Goal: Task Accomplishment & Management: Complete application form

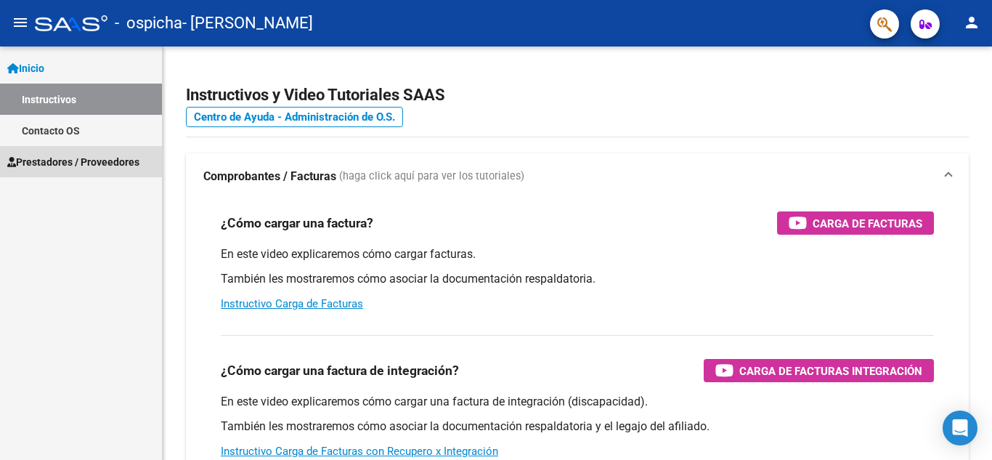
click at [100, 157] on span "Prestadores / Proveedores" at bounding box center [73, 162] width 132 height 16
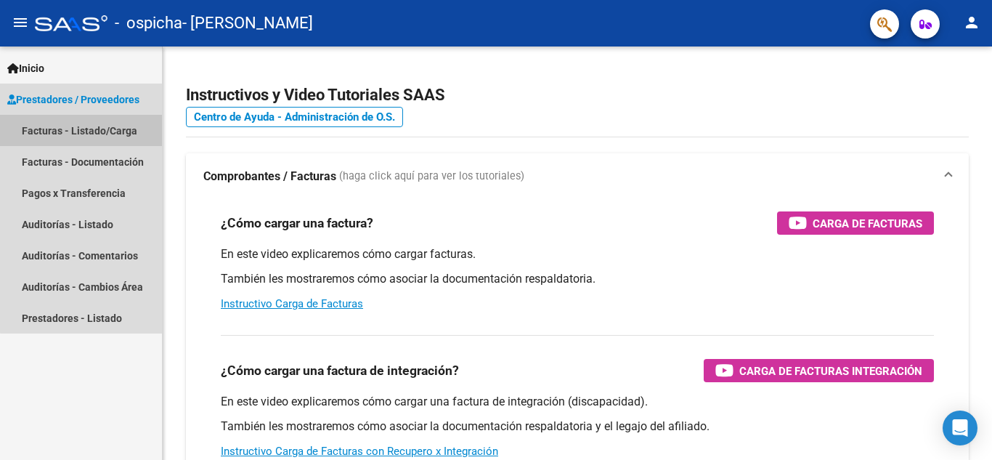
click at [104, 130] on link "Facturas - Listado/Carga" at bounding box center [81, 130] width 162 height 31
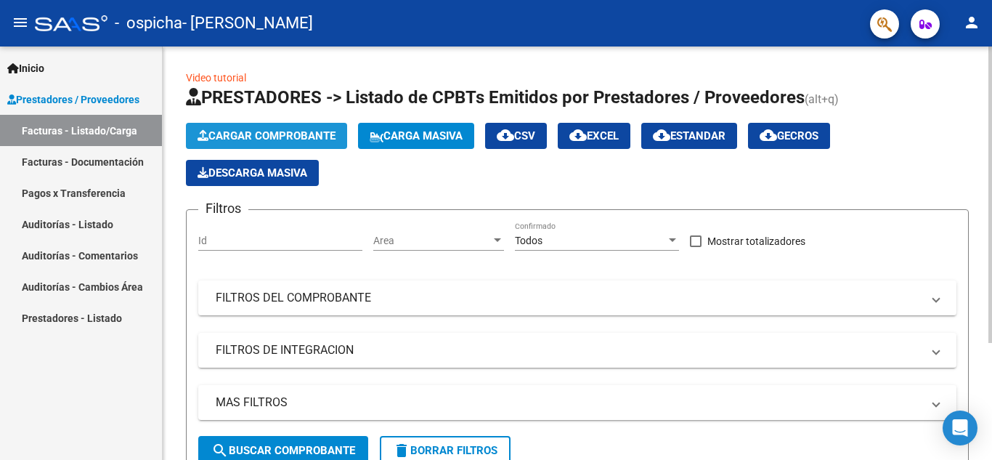
click at [253, 142] on span "Cargar Comprobante" at bounding box center [267, 135] width 138 height 13
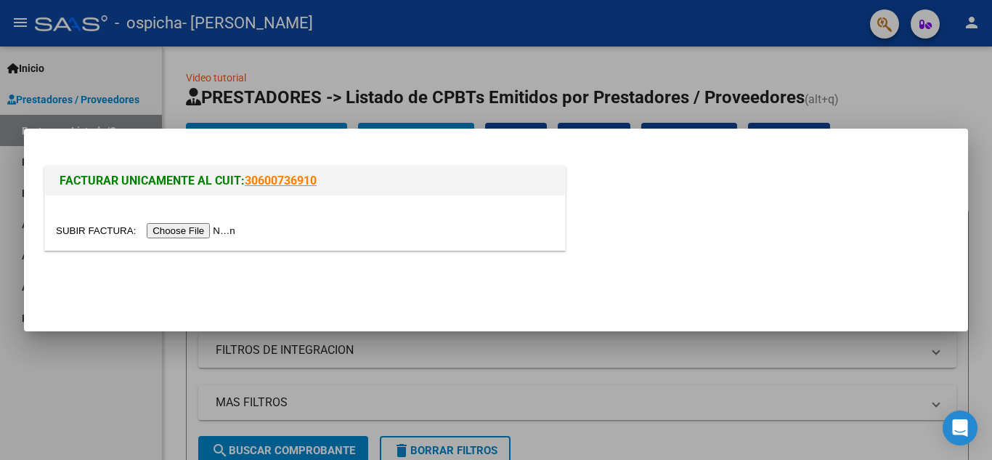
click at [176, 231] on input "file" at bounding box center [148, 230] width 184 height 15
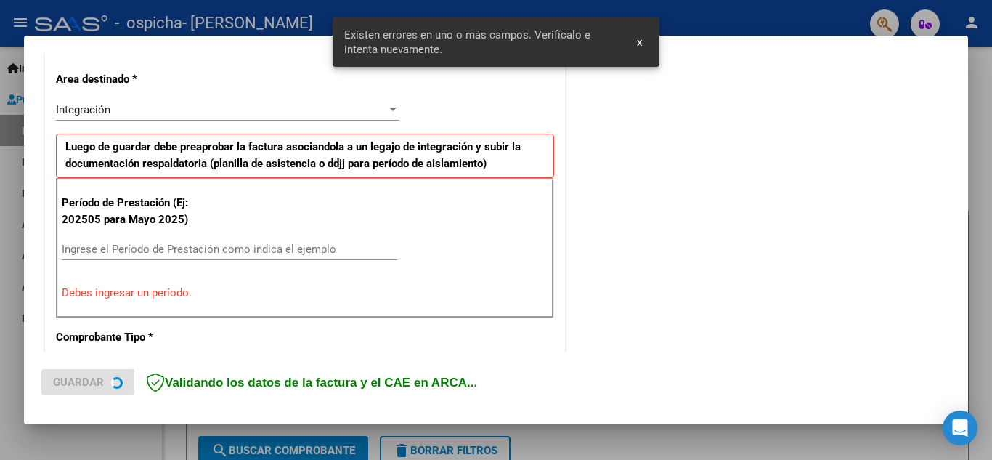
scroll to position [329, 0]
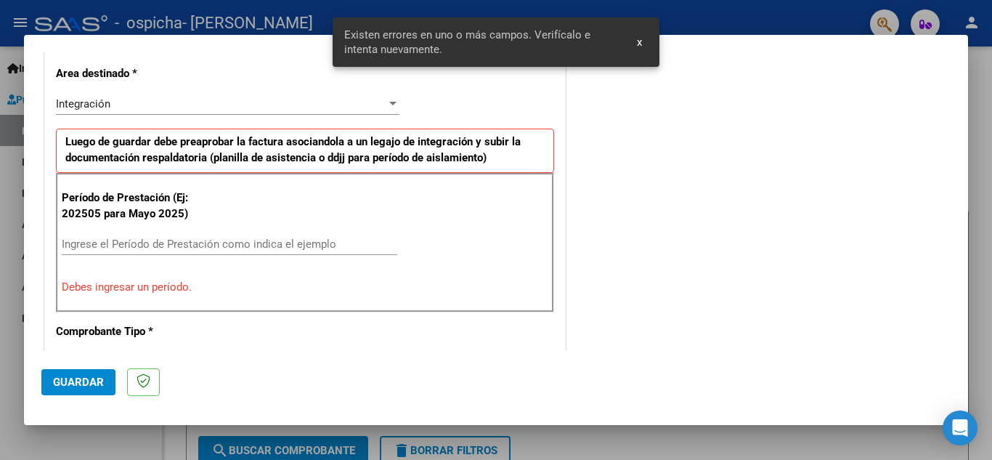
click at [220, 238] on input "Ingrese el Período de Prestación como indica el ejemplo" at bounding box center [230, 244] width 336 height 13
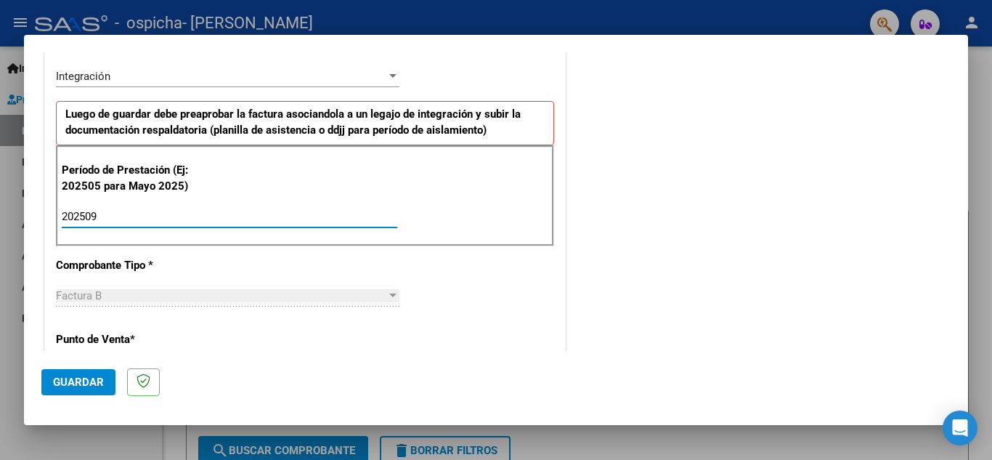
type input "202509"
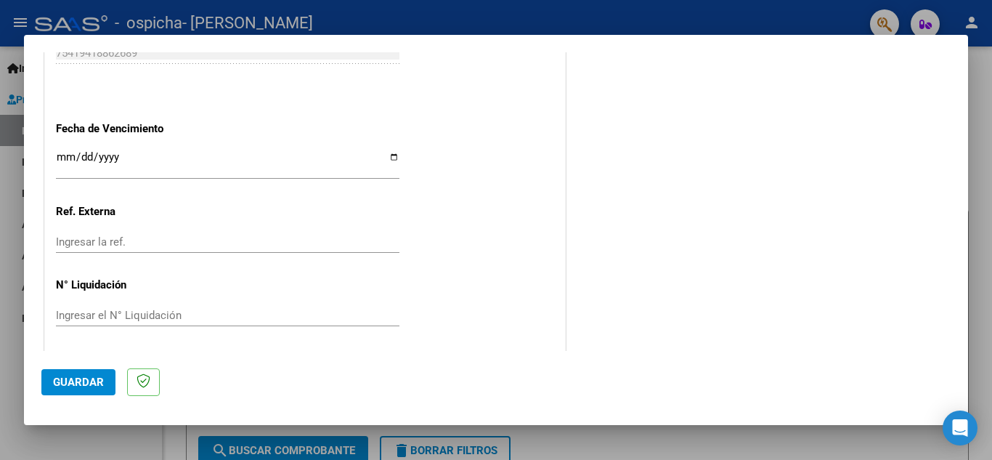
scroll to position [980, 0]
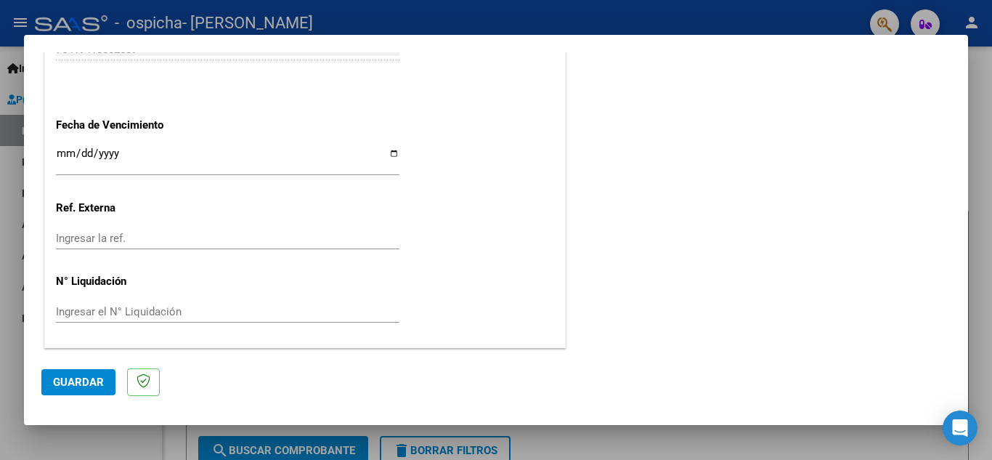
click at [387, 155] on input "Ingresar la fecha" at bounding box center [228, 158] width 344 height 23
type input "[DATE]"
click at [75, 384] on span "Guardar" at bounding box center [78, 382] width 51 height 13
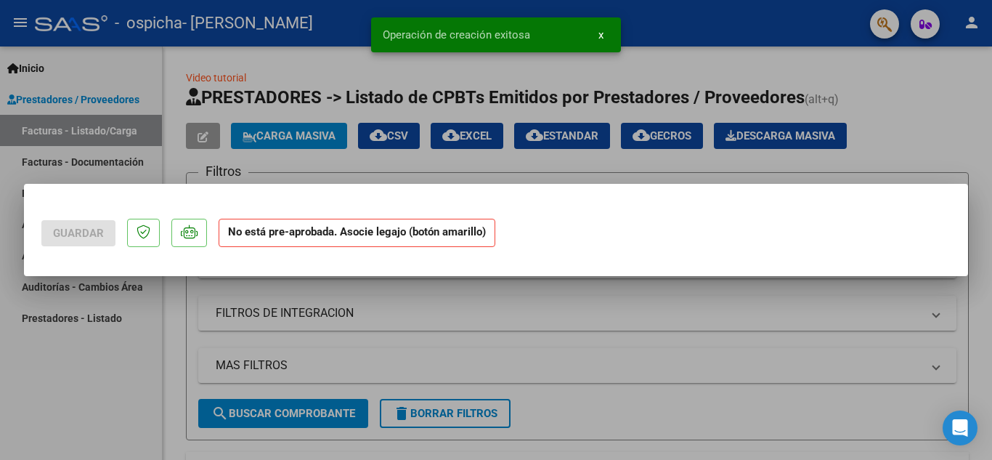
scroll to position [0, 0]
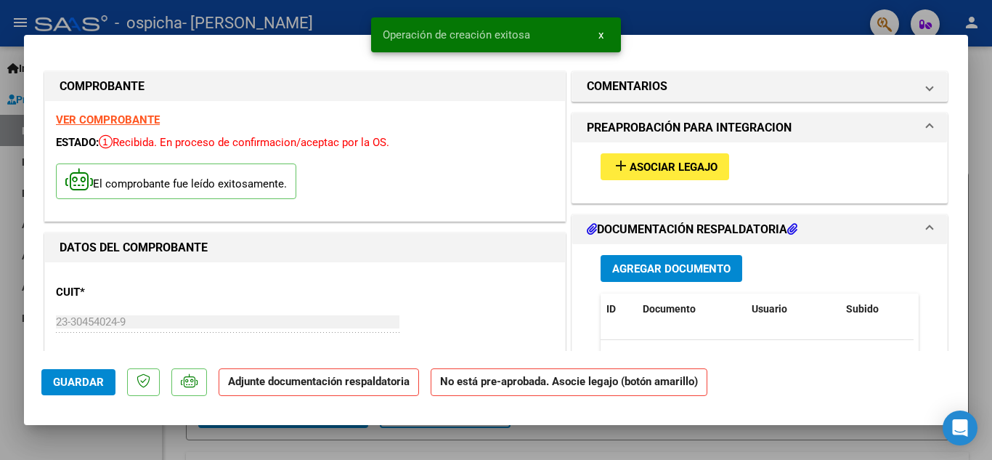
click at [674, 165] on span "Asociar Legajo" at bounding box center [674, 167] width 88 height 13
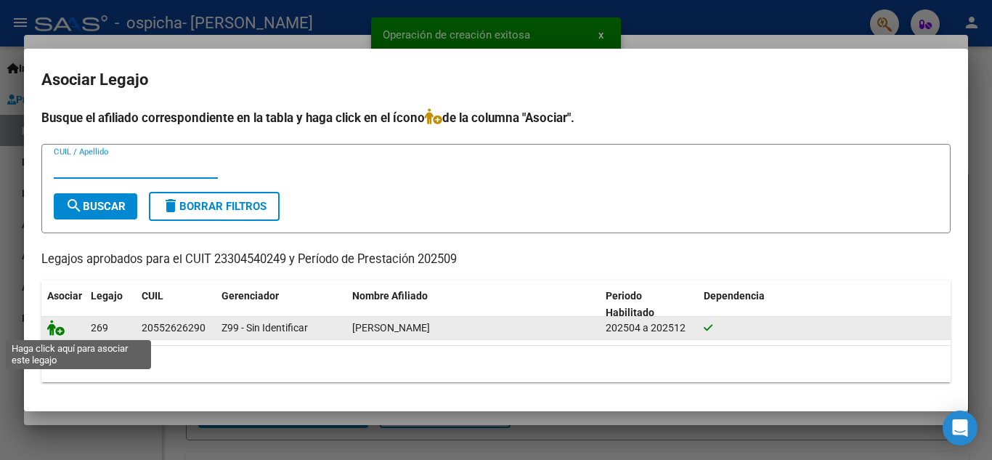
click at [54, 331] on icon at bounding box center [55, 328] width 17 height 16
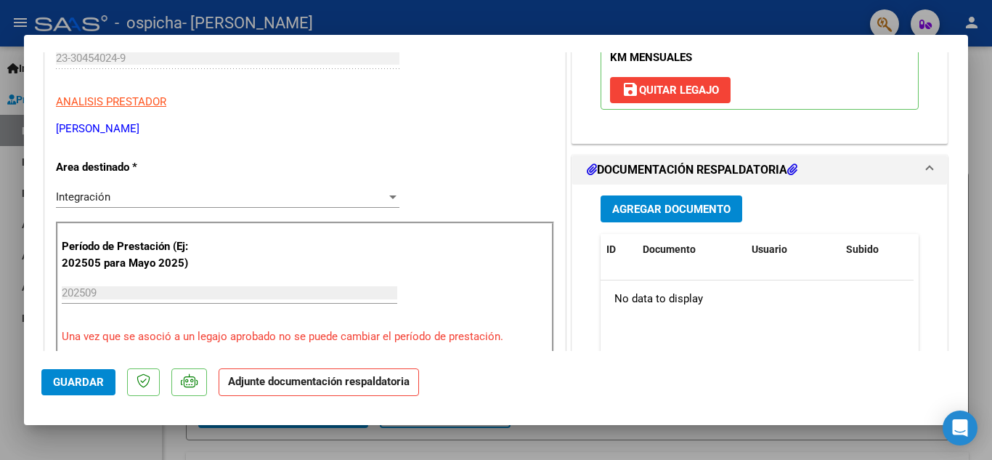
scroll to position [291, 0]
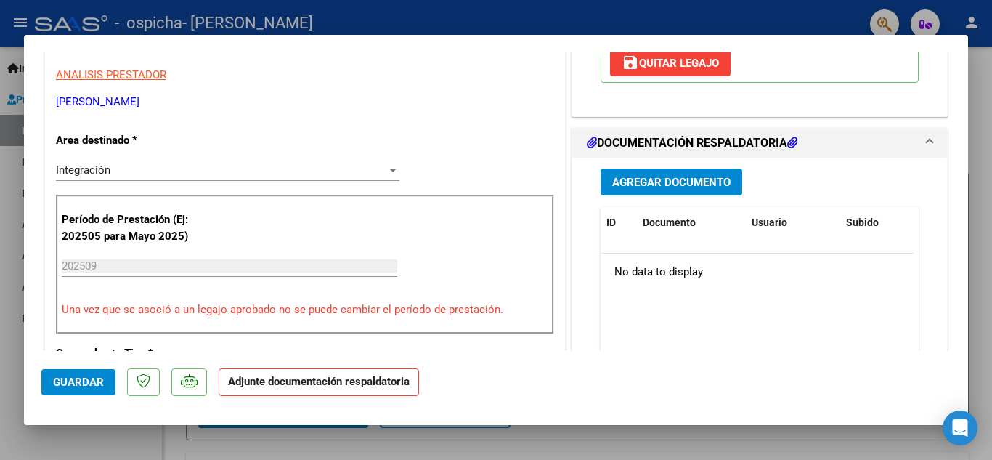
click at [692, 187] on span "Agregar Documento" at bounding box center [671, 182] width 118 height 13
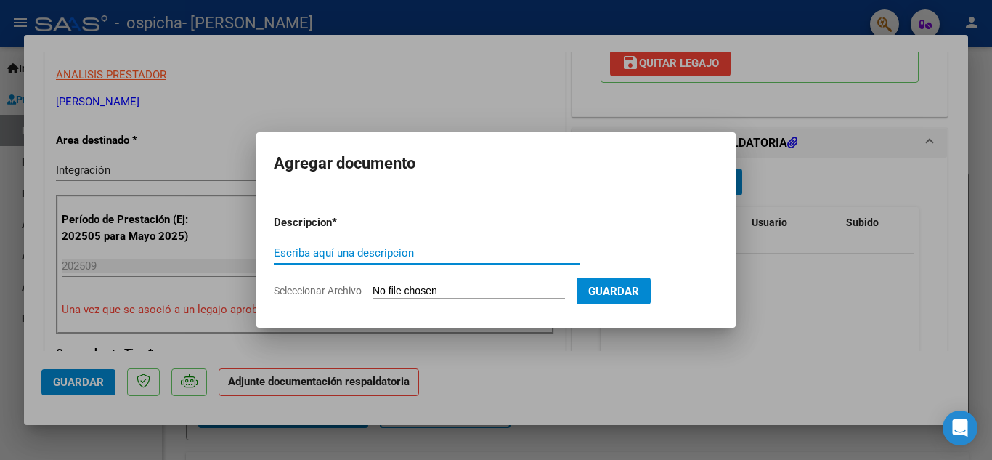
type input "a"
type input "ASISTENCIA"
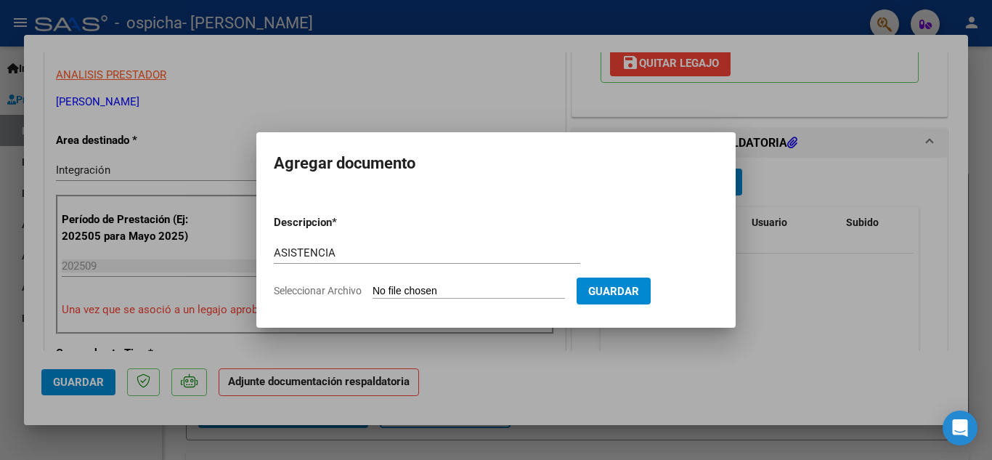
click at [420, 294] on input "Seleccionar Archivo" at bounding box center [469, 292] width 193 height 14
type input "C:\fakepath\[PERSON_NAME].pdf"
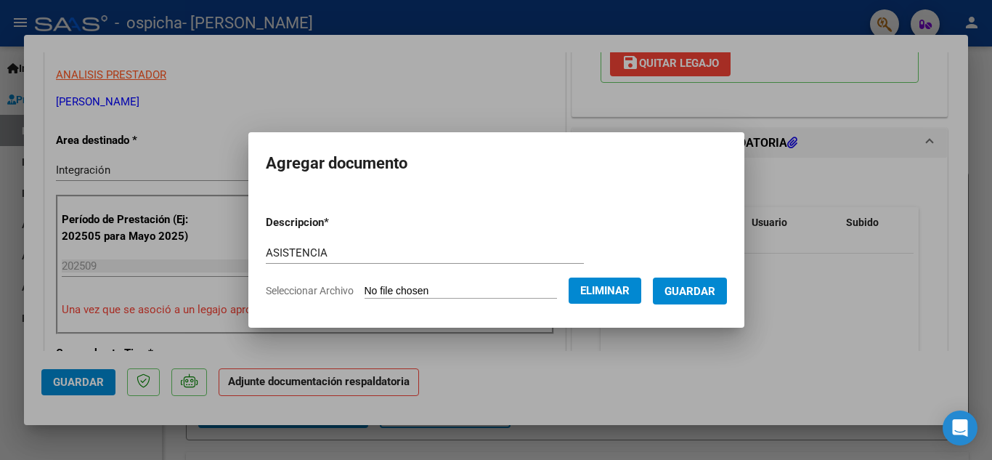
click at [704, 292] on span "Guardar" at bounding box center [690, 291] width 51 height 13
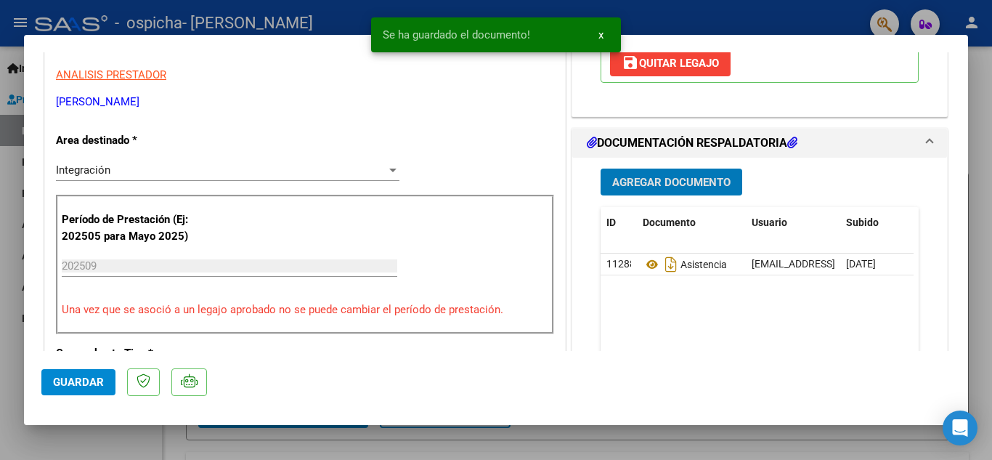
scroll to position [363, 0]
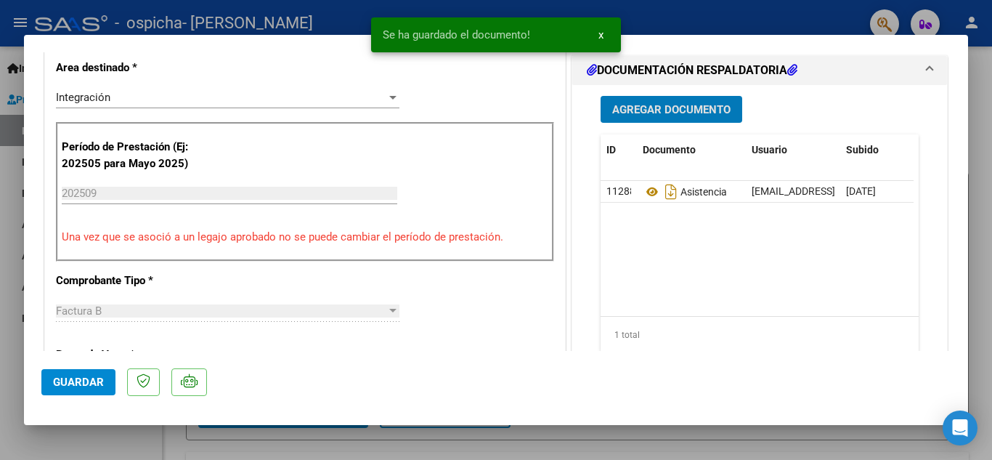
click at [90, 370] on button "Guardar" at bounding box center [78, 382] width 74 height 26
